Goal: Task Accomplishment & Management: Use online tool/utility

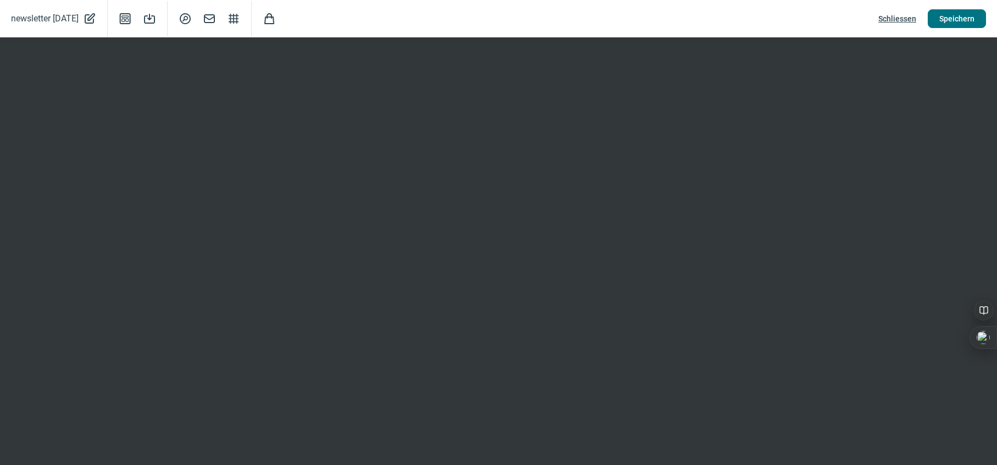
click at [951, 15] on span "Speichern" at bounding box center [956, 19] width 35 height 18
click at [954, 14] on span "Speichern" at bounding box center [956, 19] width 35 height 18
click at [948, 18] on span "Speichern" at bounding box center [956, 19] width 35 height 18
click at [902, 20] on span "Schliessen" at bounding box center [897, 19] width 38 height 18
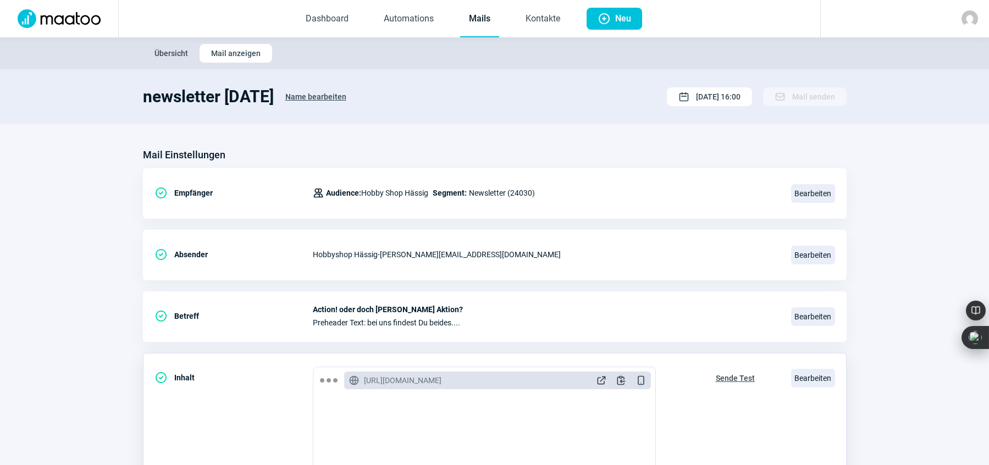
click at [726, 375] on span "Sende Test" at bounding box center [734, 378] width 39 height 18
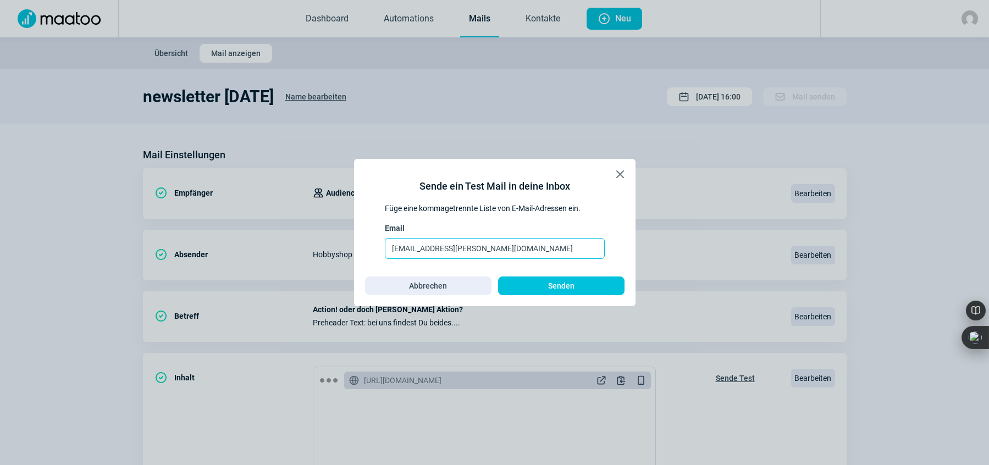
click at [518, 247] on input "mario.haessig@hobbyshop.ch" at bounding box center [495, 248] width 220 height 21
type input "mario.haessig@hobbyshop.ch, maurer@hobbyshop.ch"
click at [547, 288] on span "Senden" at bounding box center [560, 286] width 103 height 18
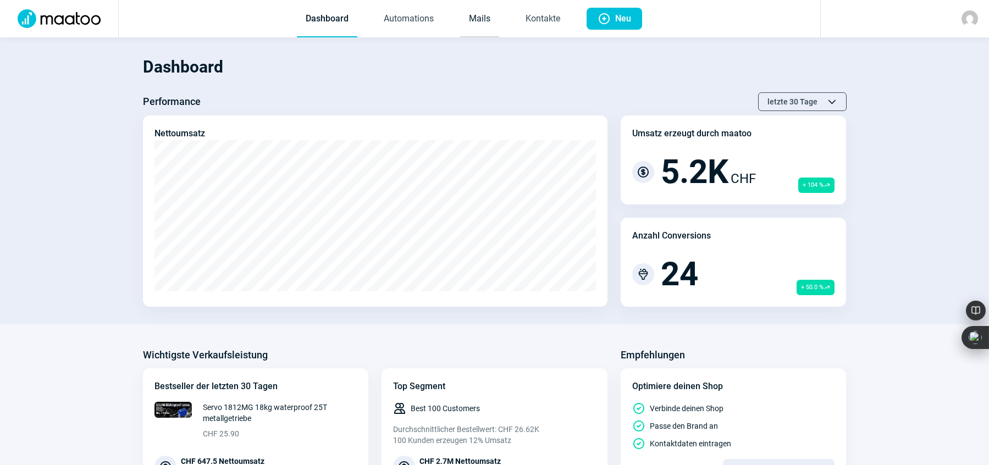
click at [476, 17] on link "Mails" at bounding box center [479, 19] width 39 height 36
click at [490, 19] on link "Mails" at bounding box center [479, 19] width 39 height 36
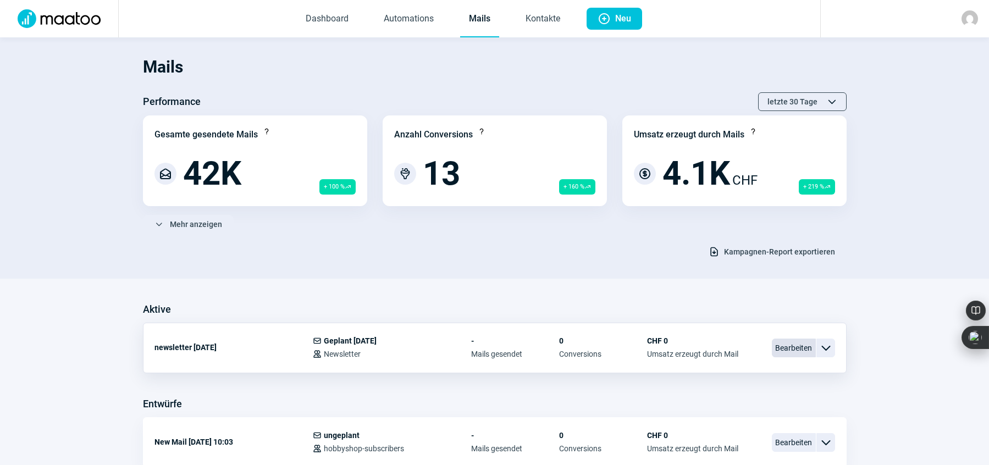
click at [787, 345] on span "Bearbeiten" at bounding box center [794, 347] width 44 height 19
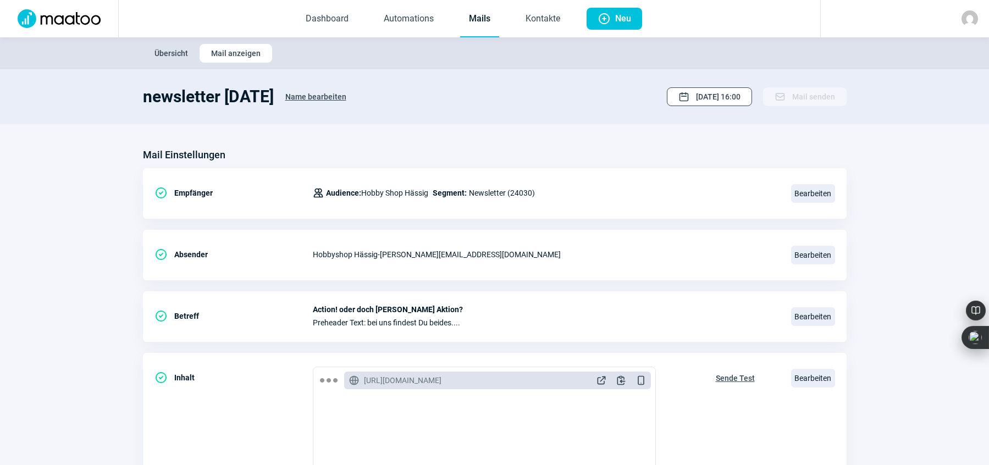
click at [700, 96] on span "[DATE] 16:00" at bounding box center [718, 97] width 45 height 18
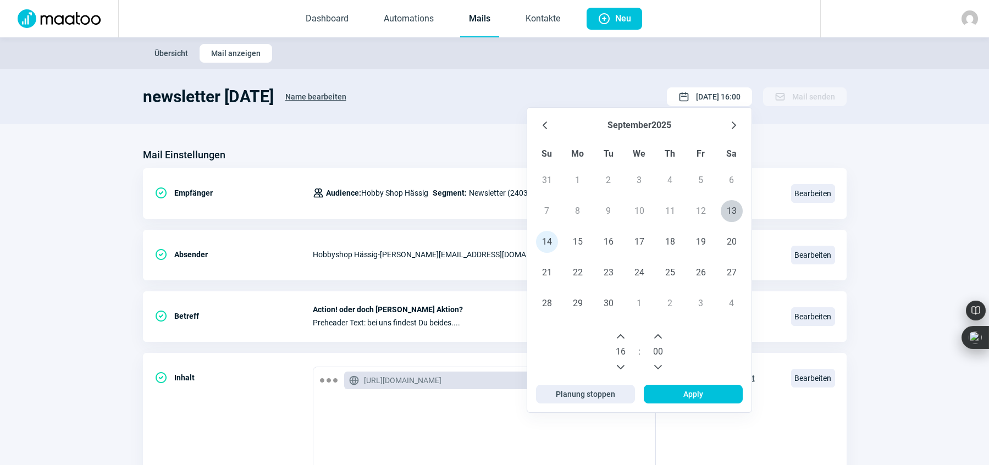
click at [618, 365] on icon "Previous Hour" at bounding box center [621, 367] width 8 height 4
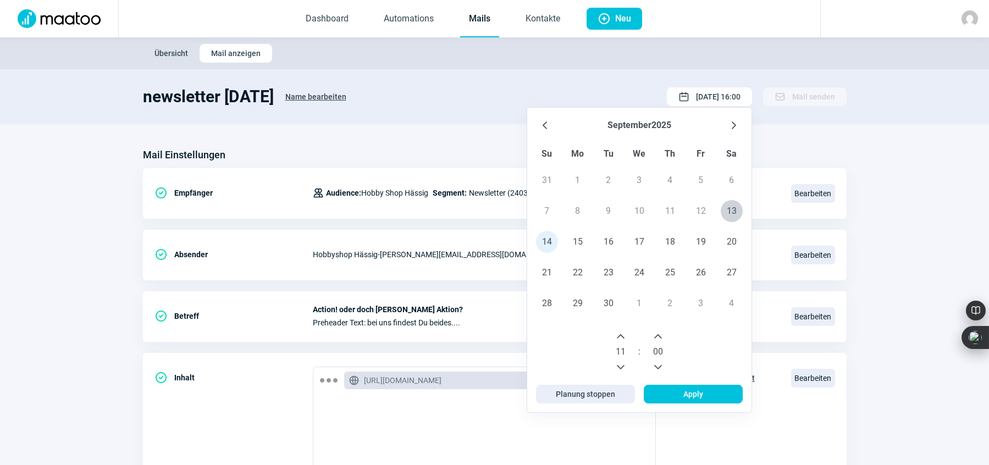
click at [618, 365] on icon "Previous Hour" at bounding box center [621, 367] width 8 height 4
click at [621, 334] on icon "Next Hour" at bounding box center [620, 336] width 9 height 9
click at [689, 393] on span "Apply" at bounding box center [693, 394] width 20 height 18
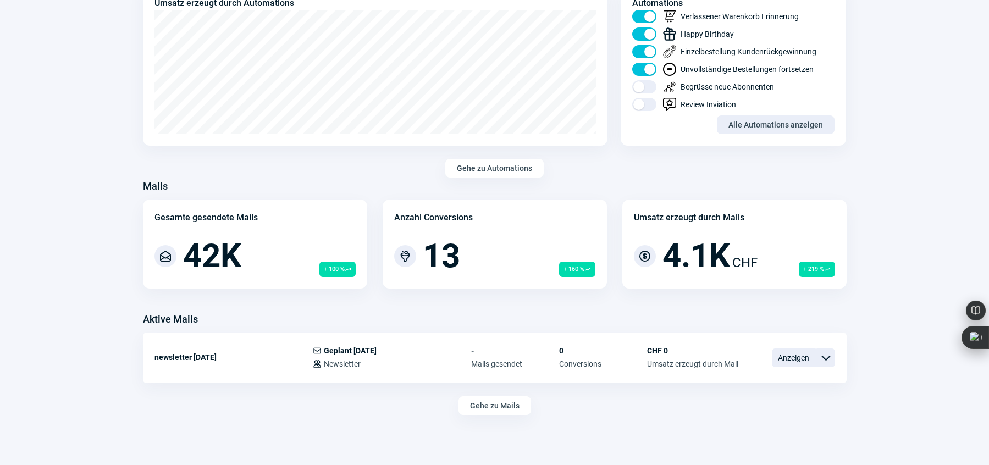
scroll to position [653, 0]
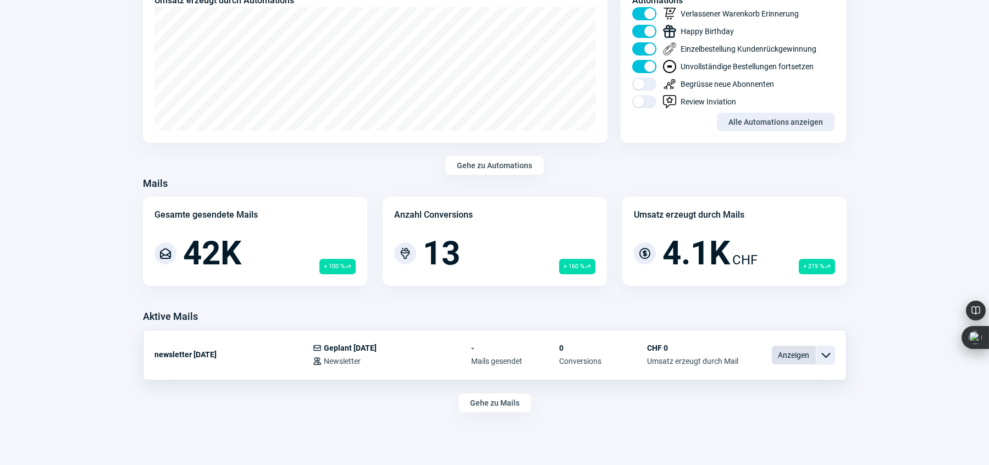
click at [786, 355] on span "Anzeigen" at bounding box center [794, 355] width 44 height 19
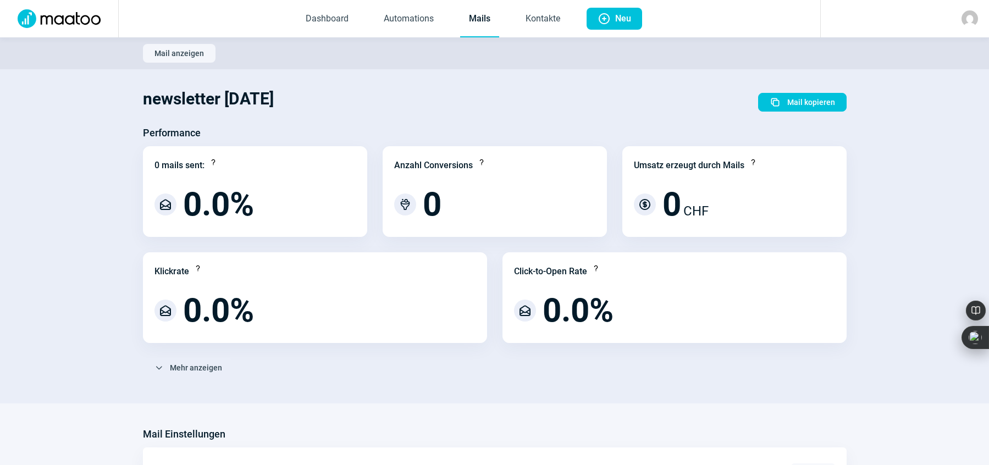
click at [484, 15] on link "Mails" at bounding box center [479, 19] width 39 height 36
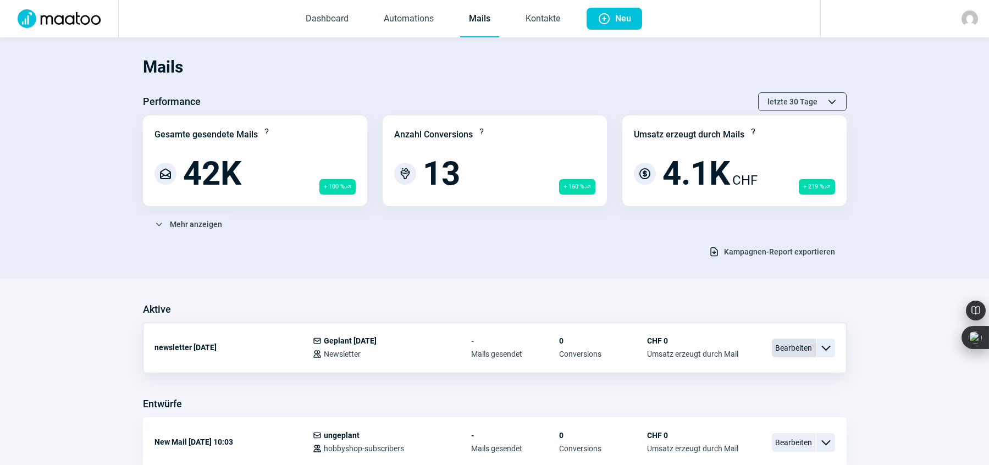
click at [790, 347] on span "Bearbeiten" at bounding box center [794, 347] width 44 height 19
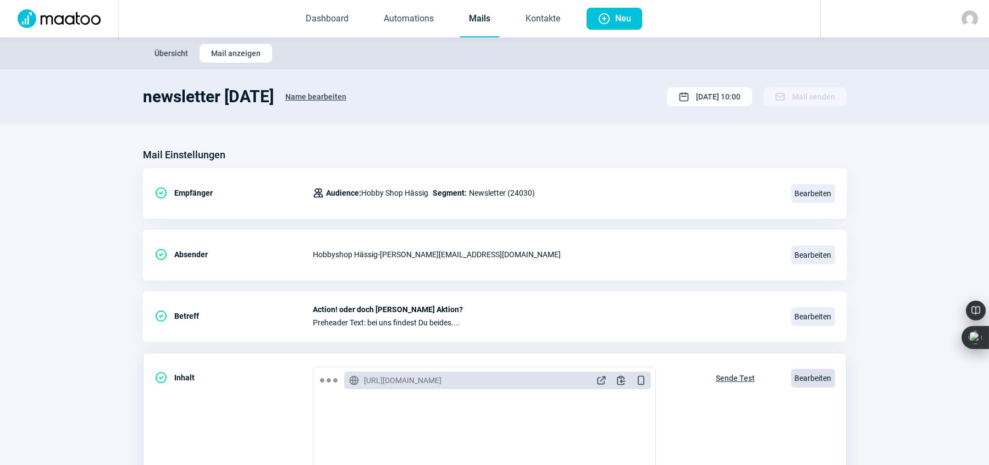
click at [809, 377] on span "Bearbeiten" at bounding box center [813, 378] width 44 height 19
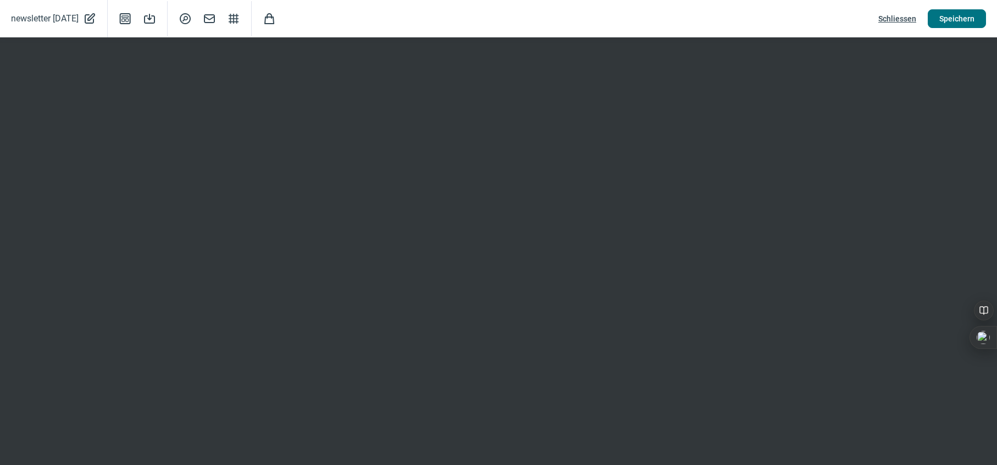
click at [954, 18] on span "Speichern" at bounding box center [956, 19] width 35 height 18
click at [961, 17] on span "Speichern" at bounding box center [956, 19] width 35 height 18
